Goal: Information Seeking & Learning: Find specific fact

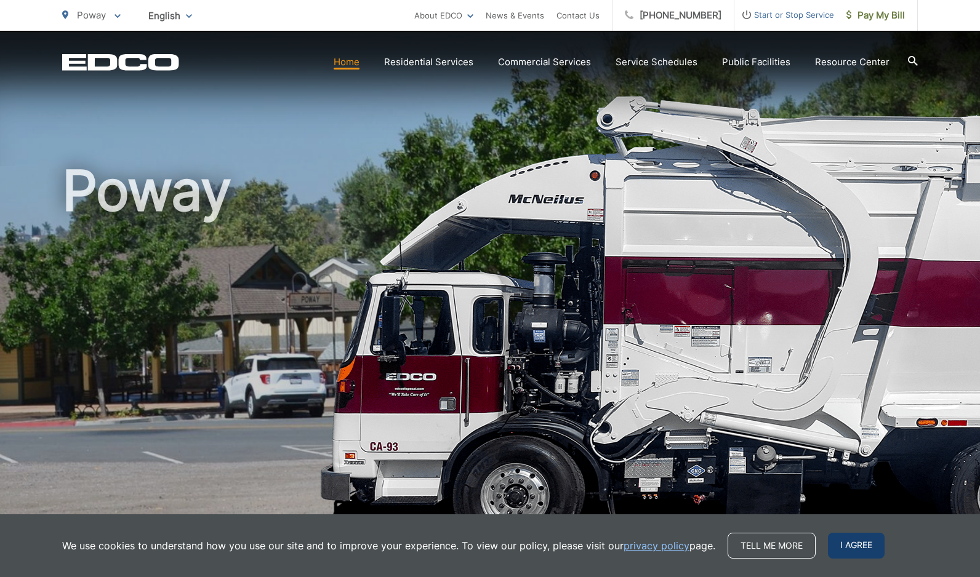
click at [846, 543] on span "I agree" at bounding box center [856, 546] width 57 height 26
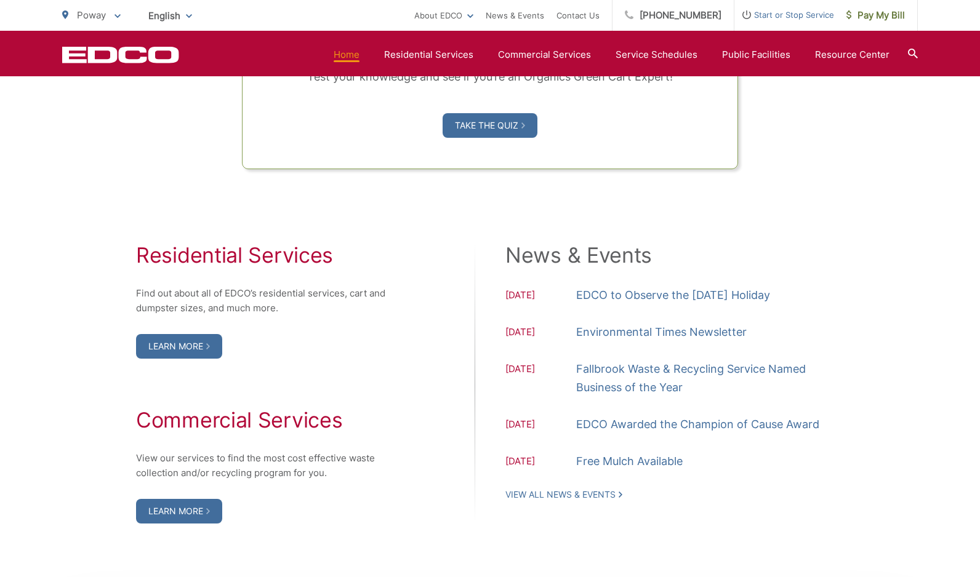
scroll to position [1114, 0]
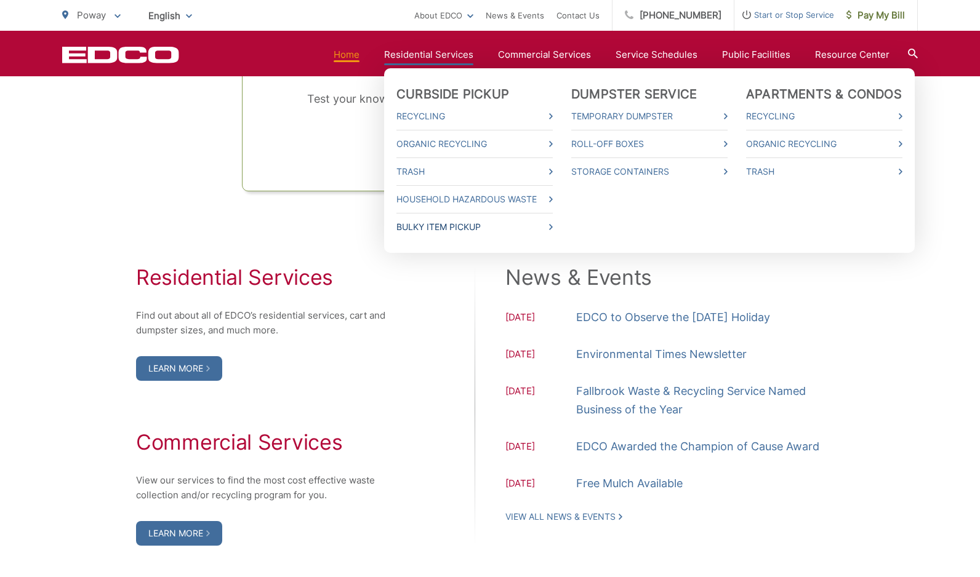
click at [459, 227] on link "Bulky Item Pickup" at bounding box center [474, 227] width 156 height 15
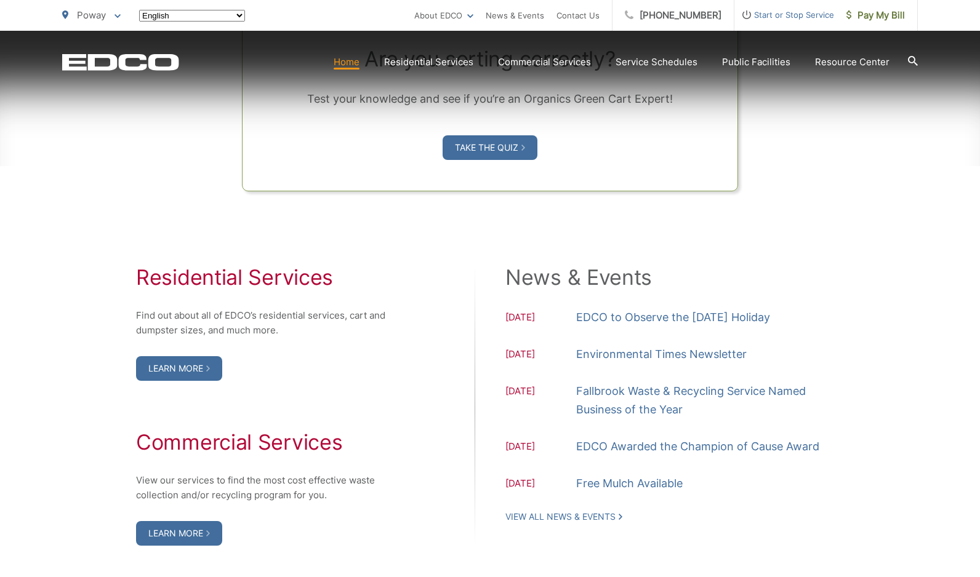
scroll to position [1114, 0]
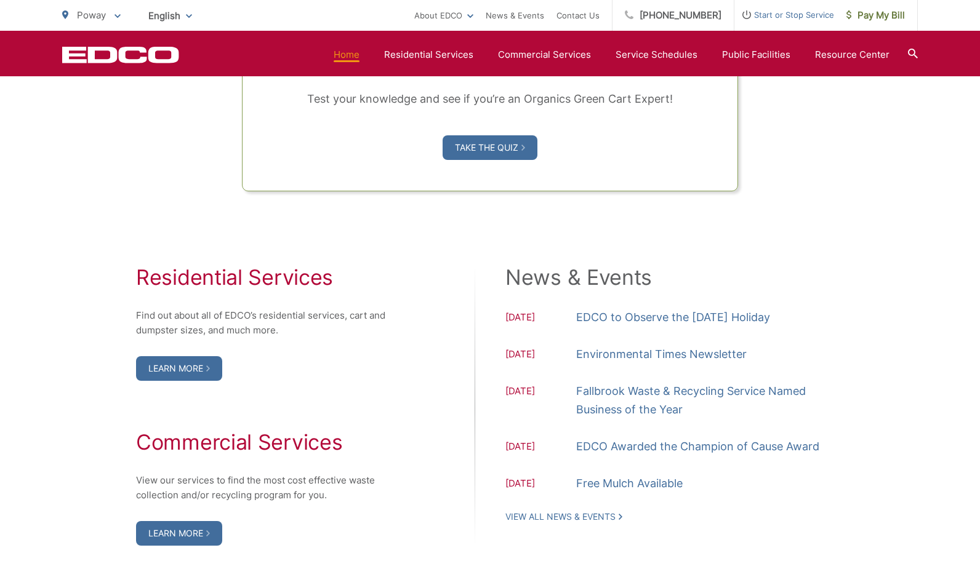
click at [161, 124] on div "Organics Green Cart Challenge Are you sorting correctly? Test your knowledge an…" at bounding box center [490, 16] width 856 height 351
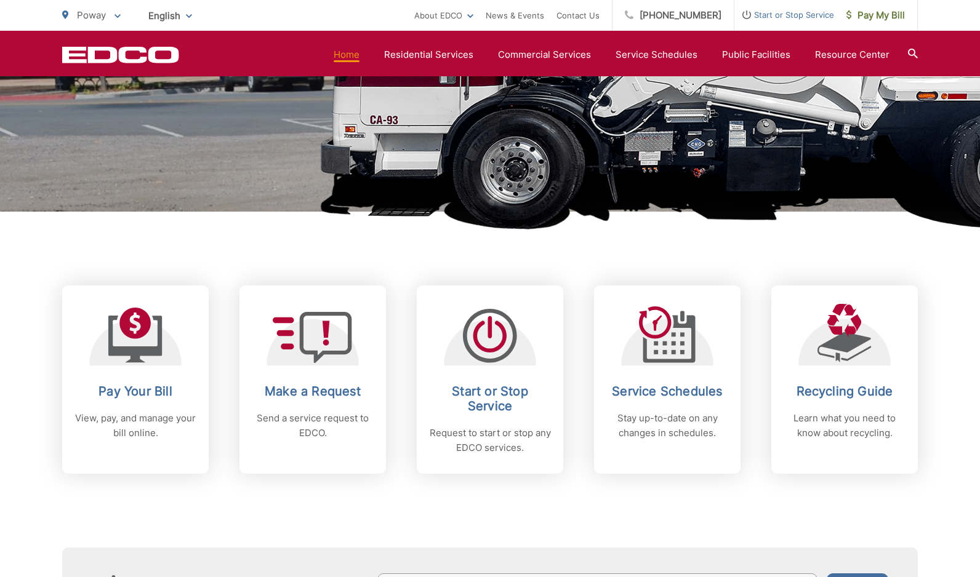
scroll to position [360, 0]
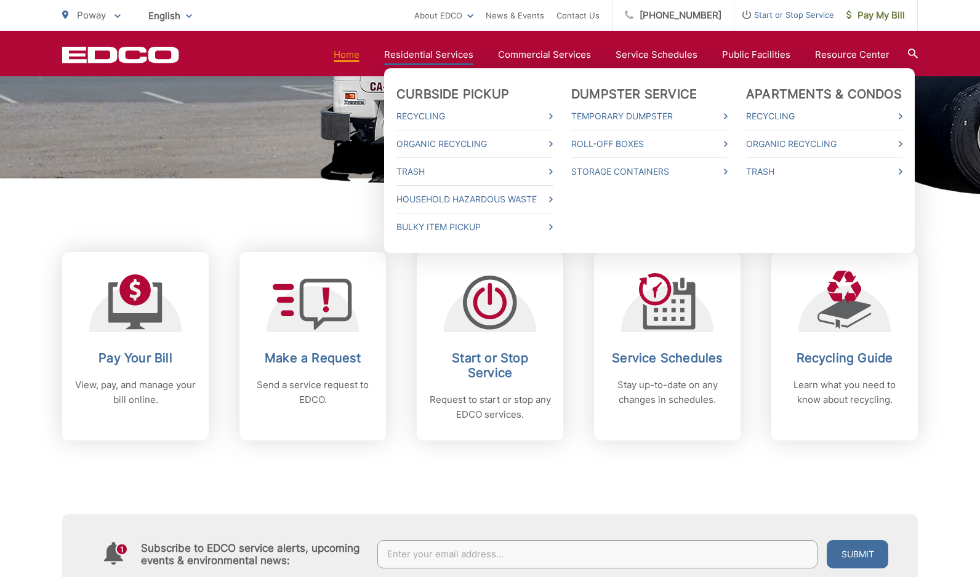
click at [435, 52] on link "Residential Services" at bounding box center [428, 54] width 89 height 15
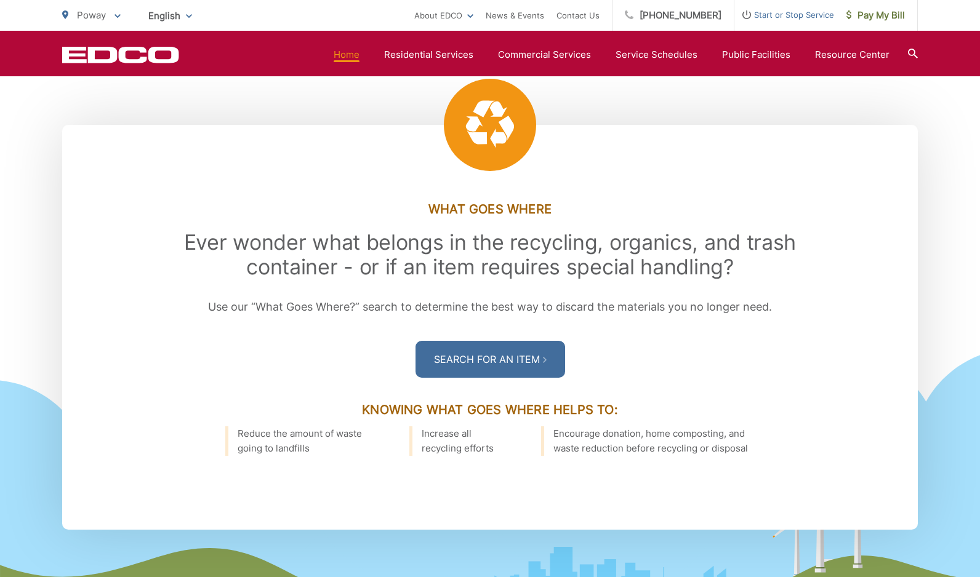
scroll to position [1628, 0]
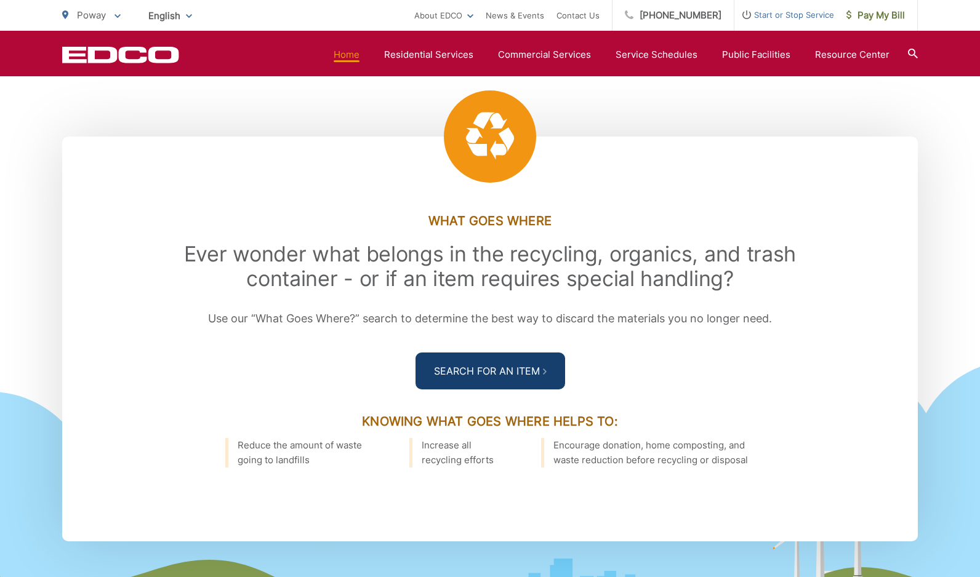
click at [457, 364] on link "Search For an Item" at bounding box center [491, 371] width 150 height 37
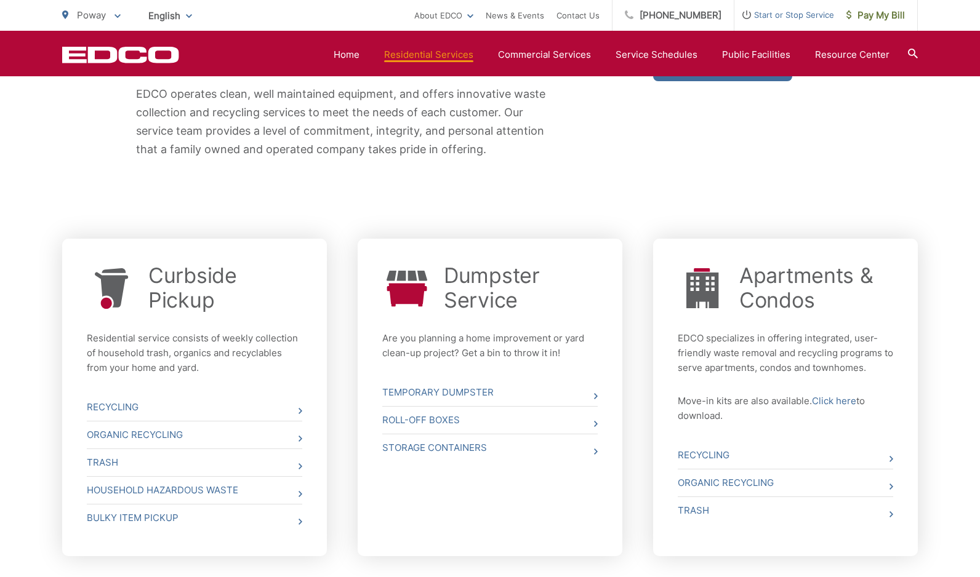
scroll to position [324, 0]
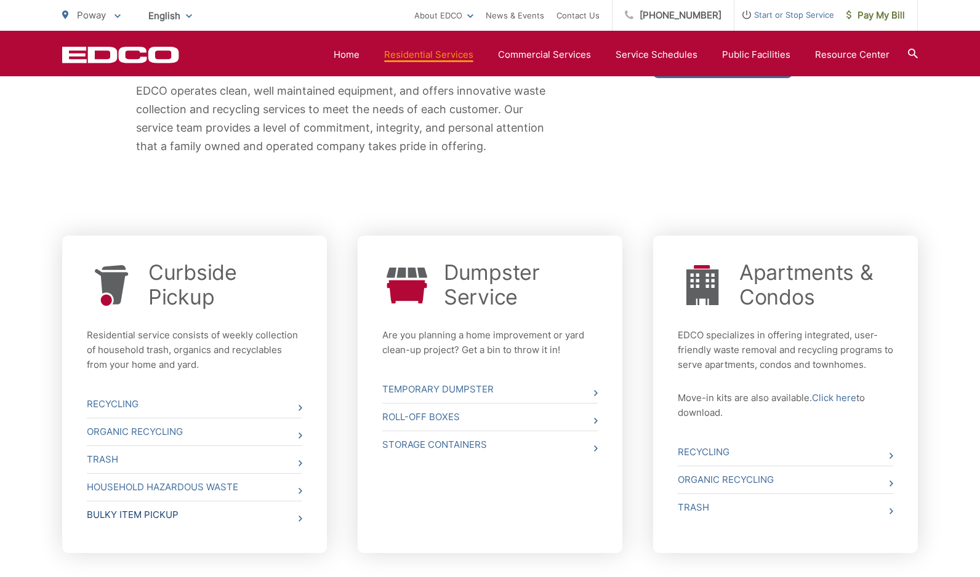
click at [165, 516] on link "Bulky Item Pickup" at bounding box center [194, 515] width 215 height 27
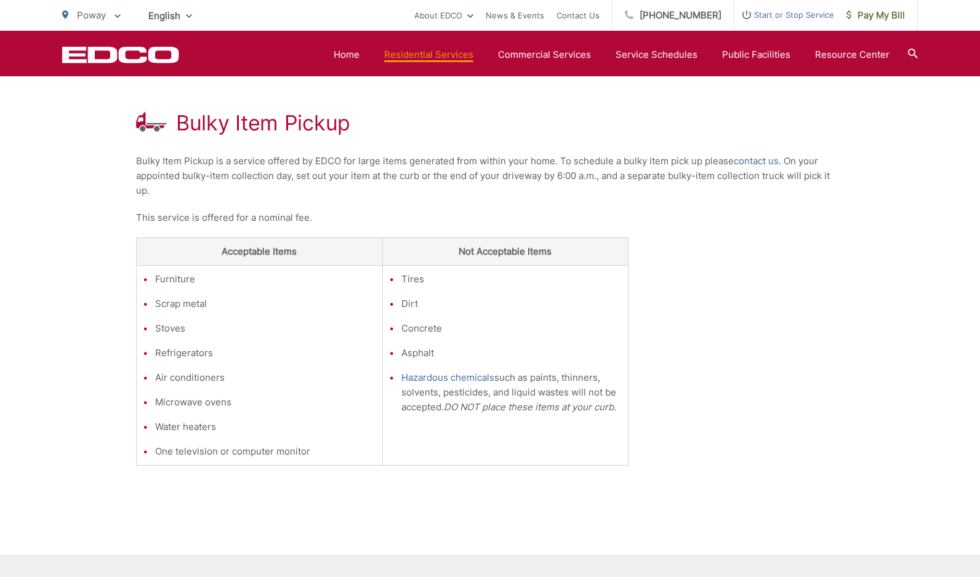
scroll to position [216, 0]
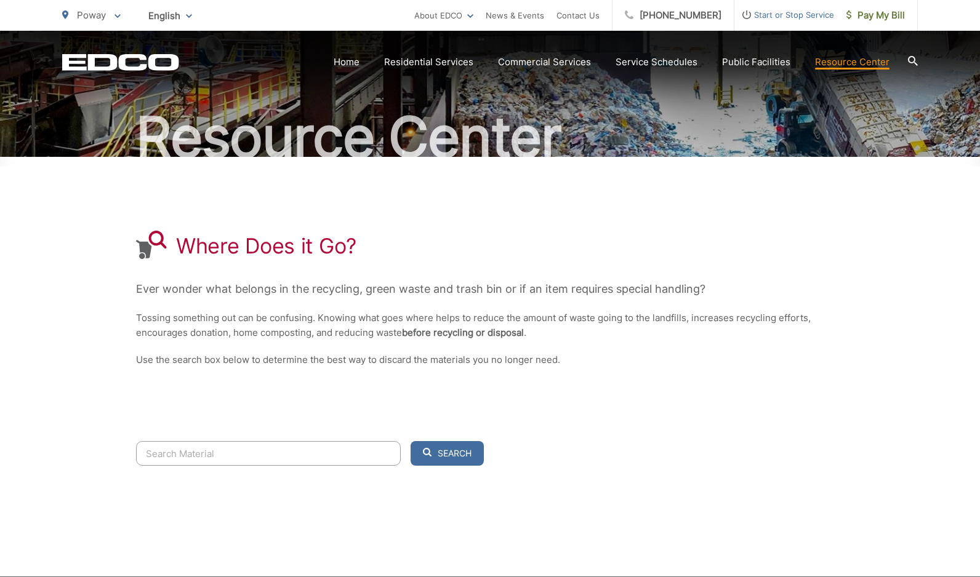
scroll to position [165, 0]
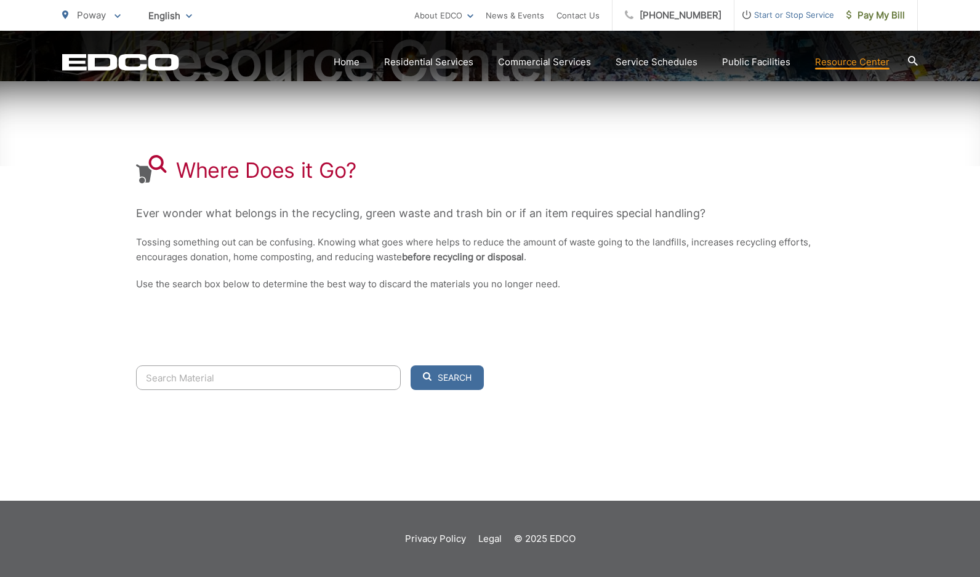
click at [224, 380] on input "Search" at bounding box center [268, 378] width 265 height 25
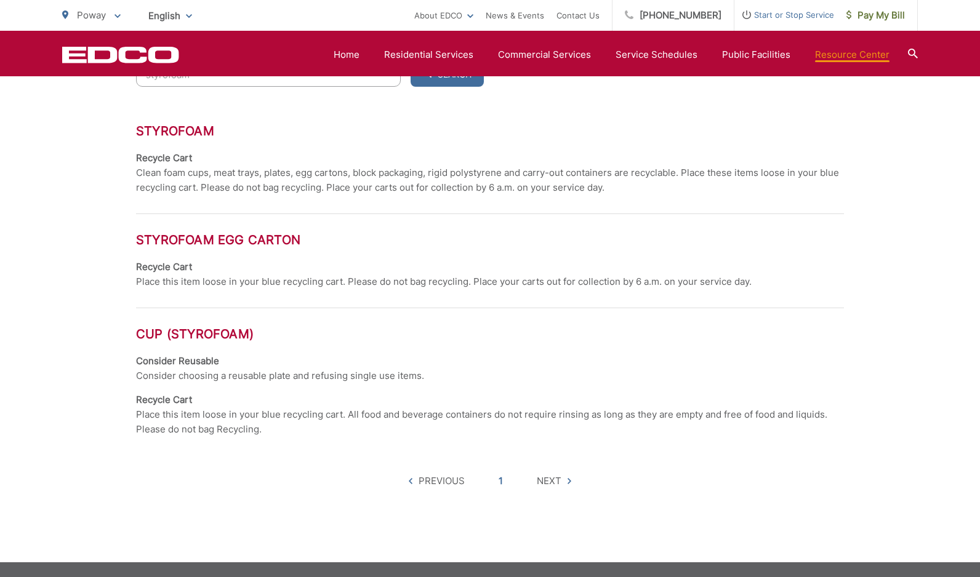
scroll to position [415, 0]
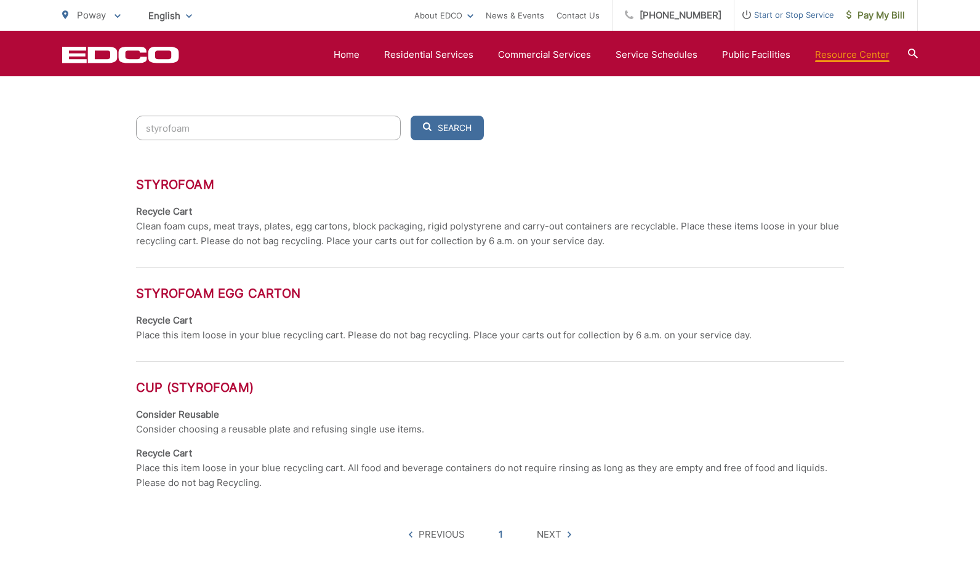
type input "styrofoam"
